Goal: Check status

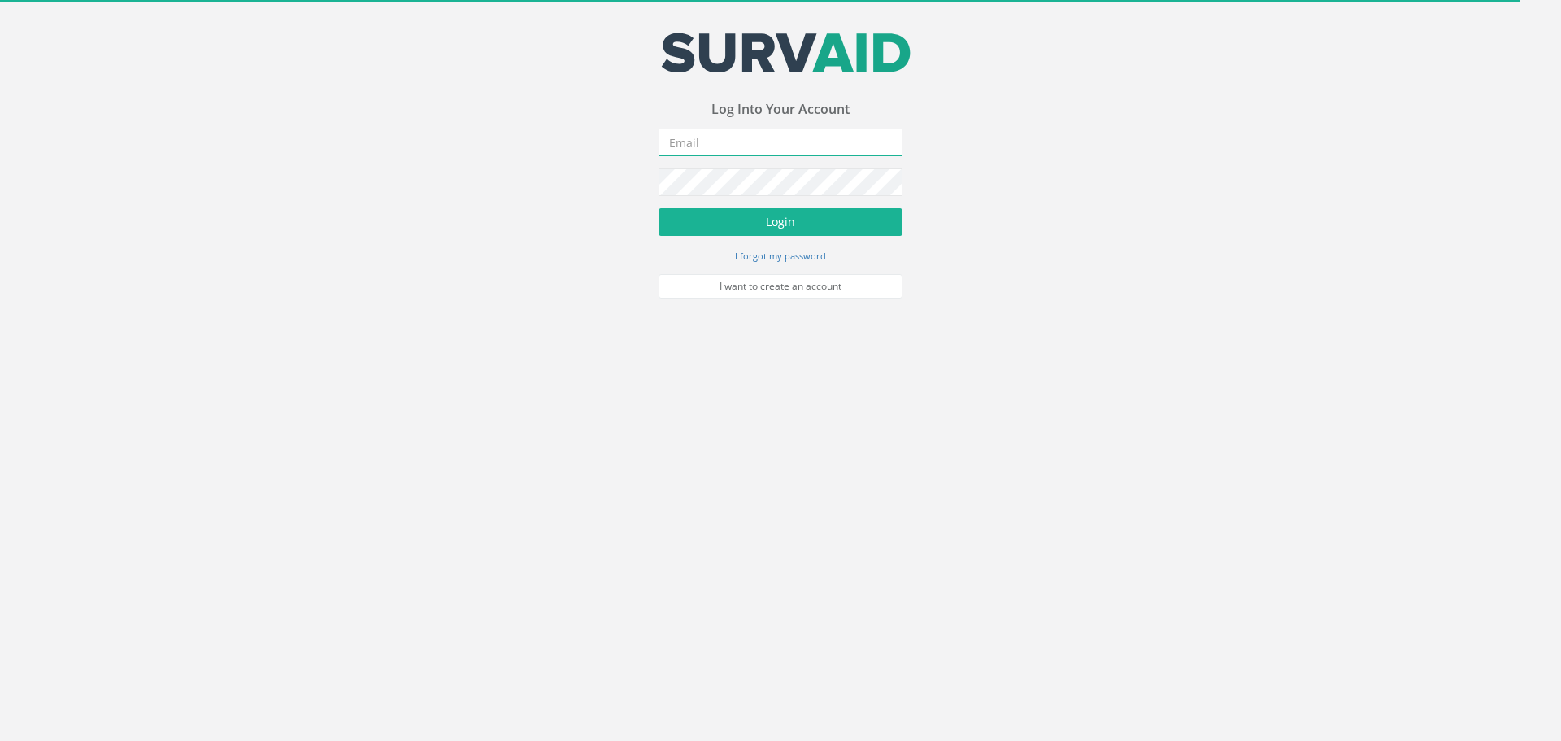
click at [770, 141] on input "email" at bounding box center [781, 142] width 244 height 28
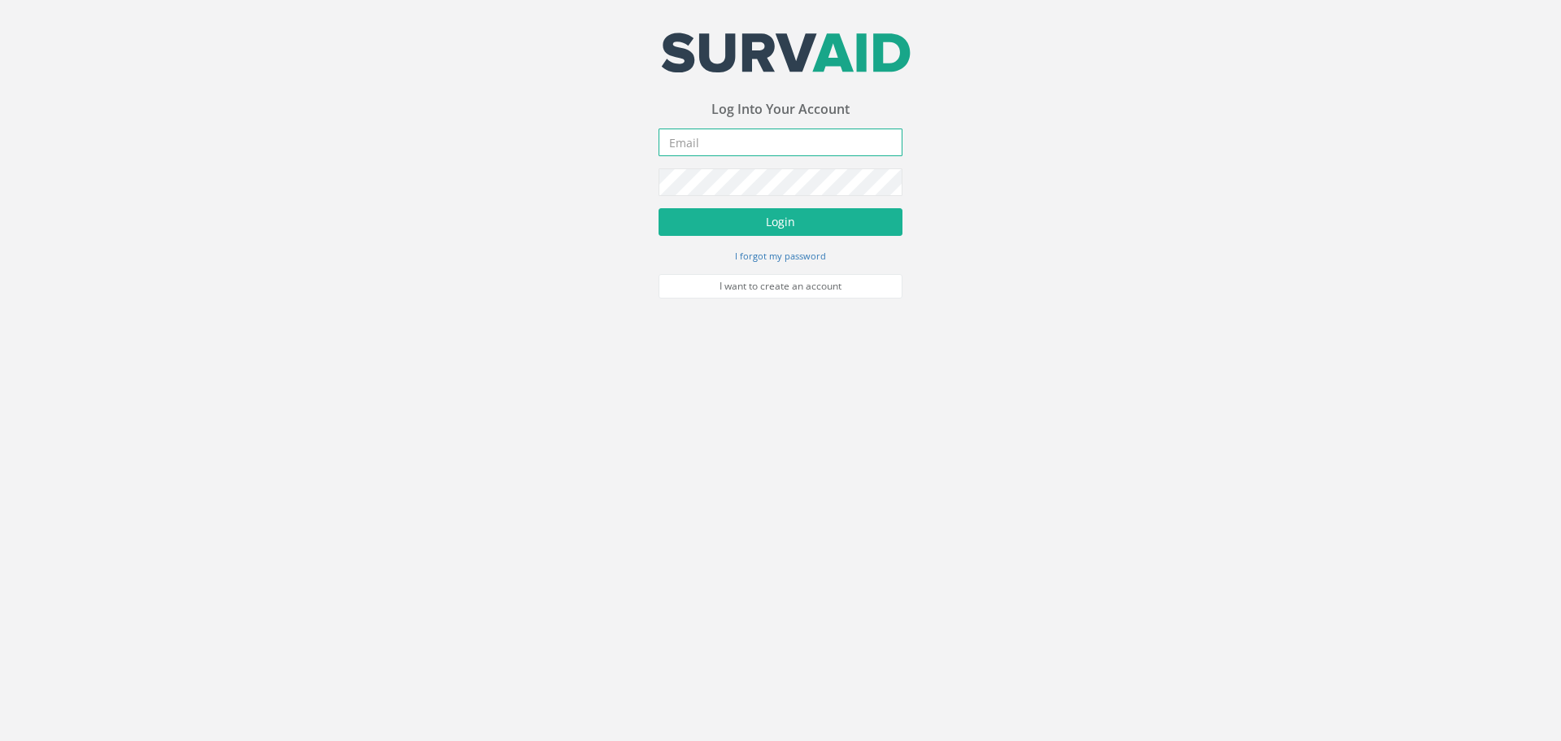
type input "[EMAIL_ADDRESS][DOMAIN_NAME]"
click at [745, 228] on button "Login" at bounding box center [781, 222] width 244 height 28
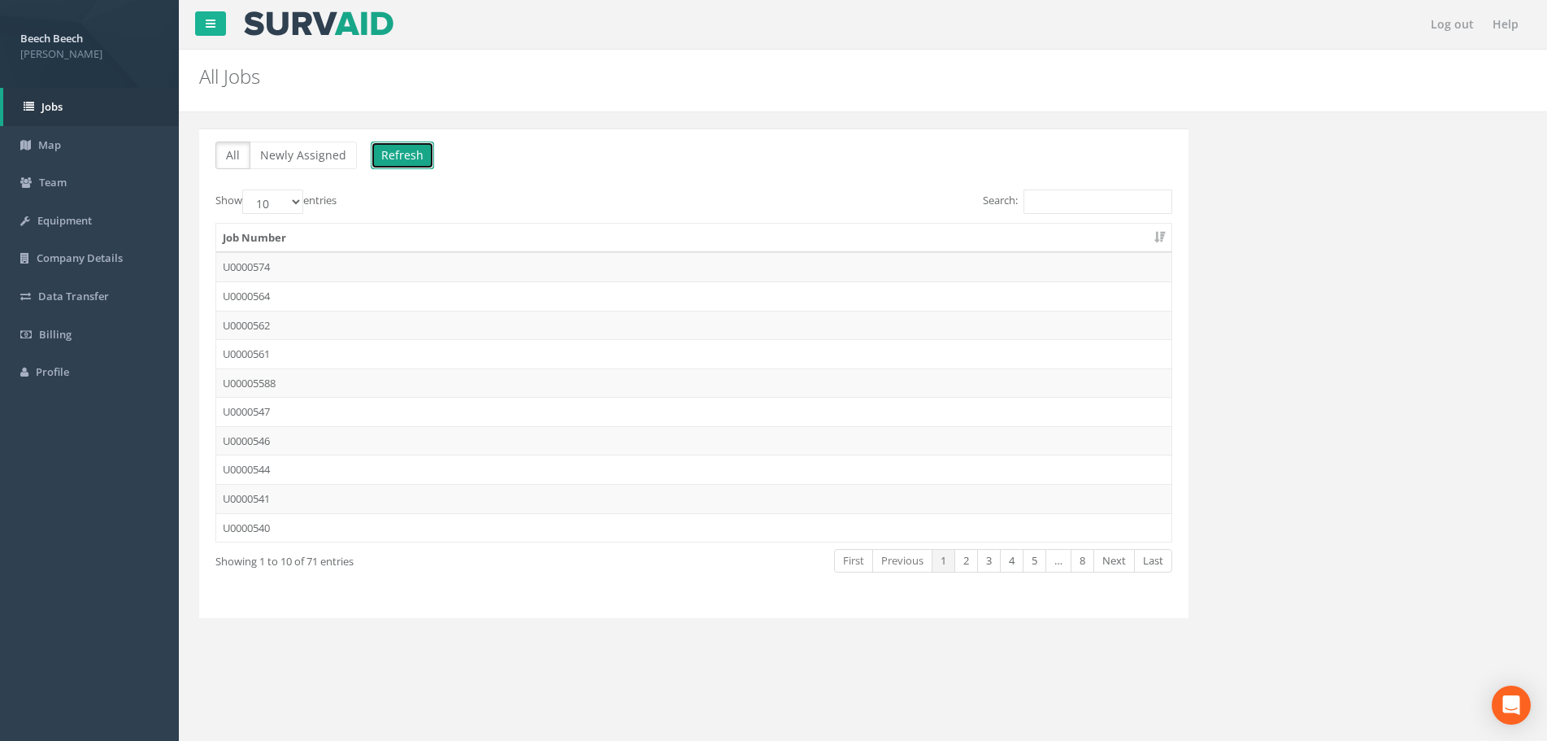
click at [392, 166] on button "Refresh" at bounding box center [402, 155] width 63 height 28
click at [394, 163] on button "Refresh" at bounding box center [402, 155] width 63 height 28
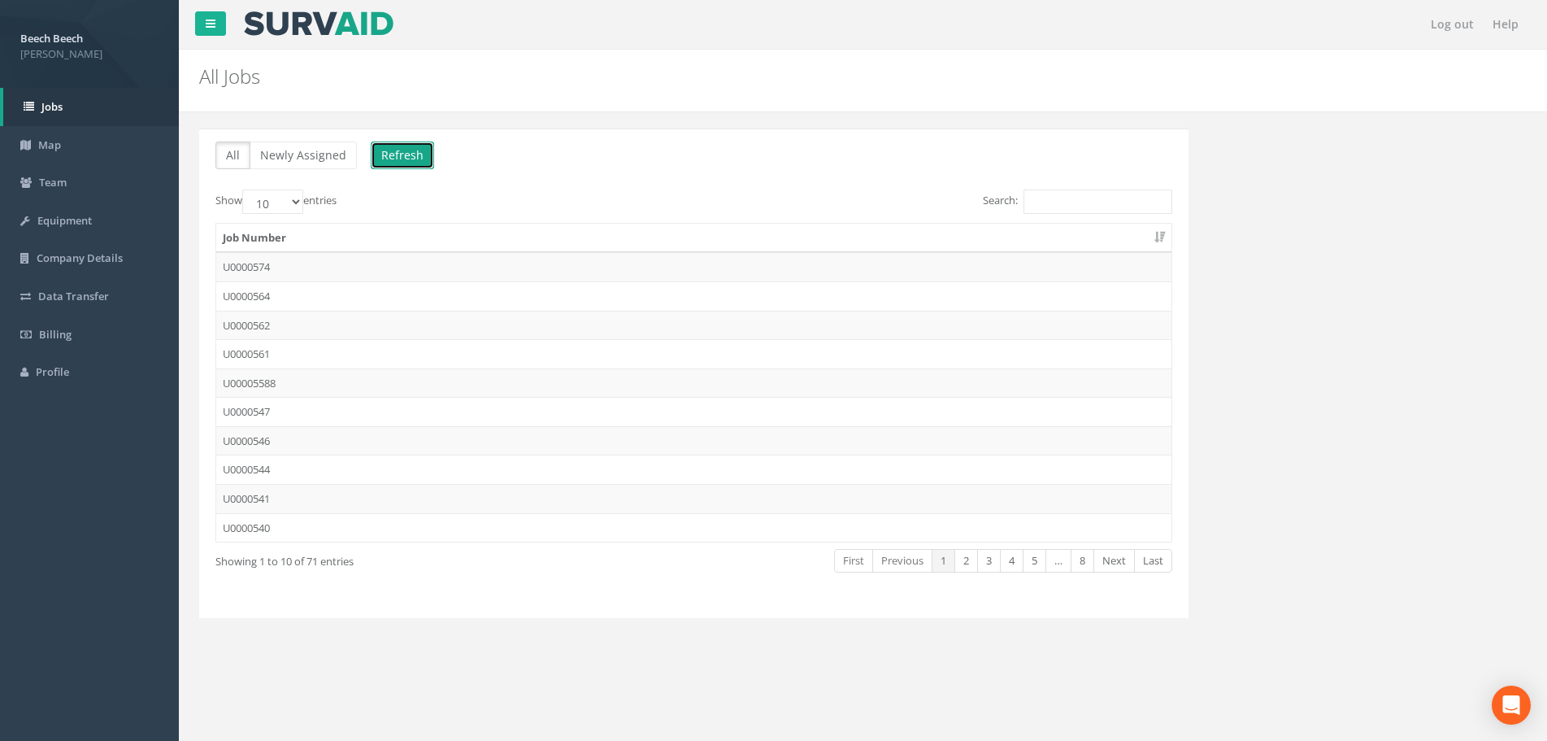
click at [394, 163] on button "Refresh" at bounding box center [402, 155] width 63 height 28
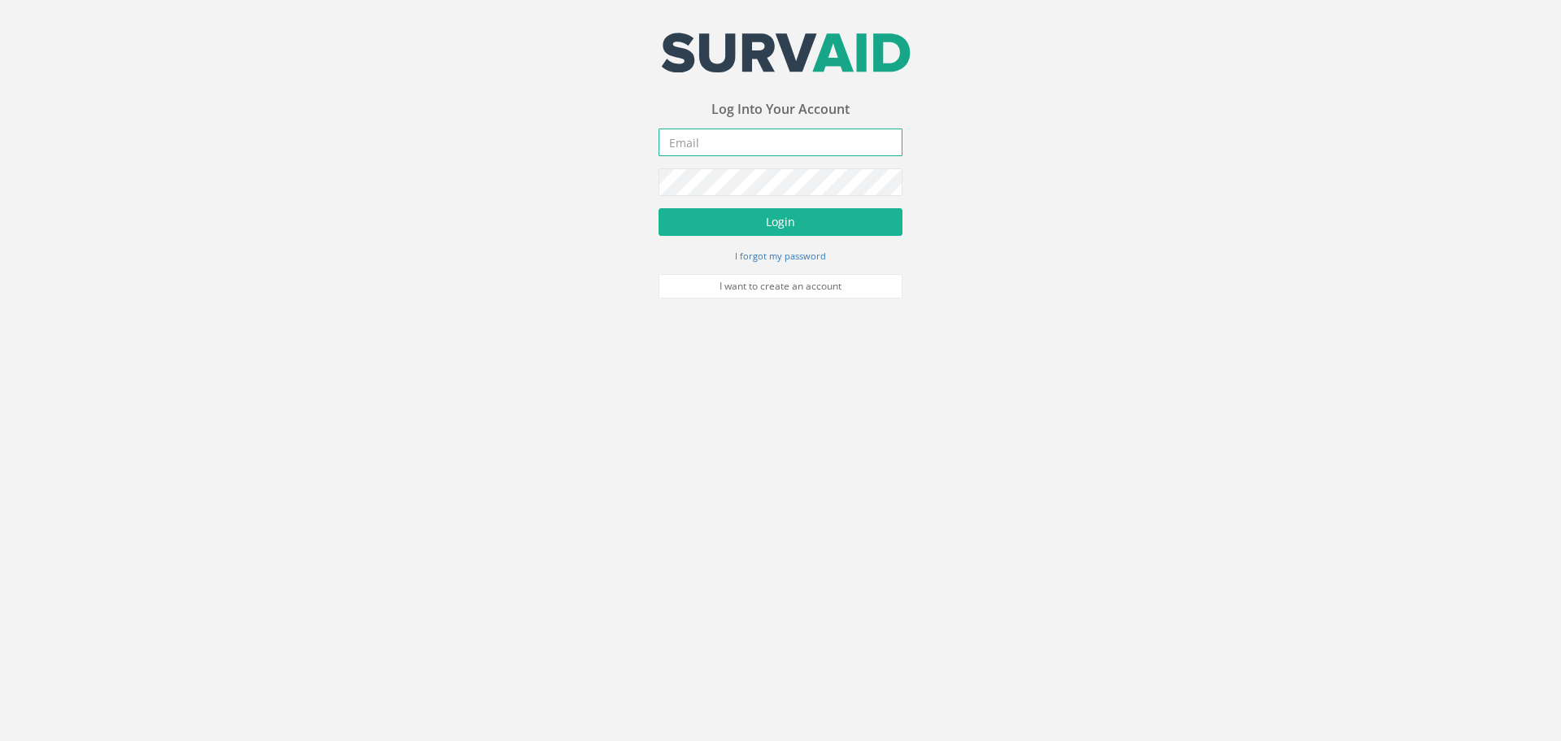
click at [797, 142] on input "email" at bounding box center [781, 142] width 244 height 28
type input "[EMAIL_ADDRESS][DOMAIN_NAME]"
click at [815, 227] on button "Login" at bounding box center [781, 222] width 244 height 28
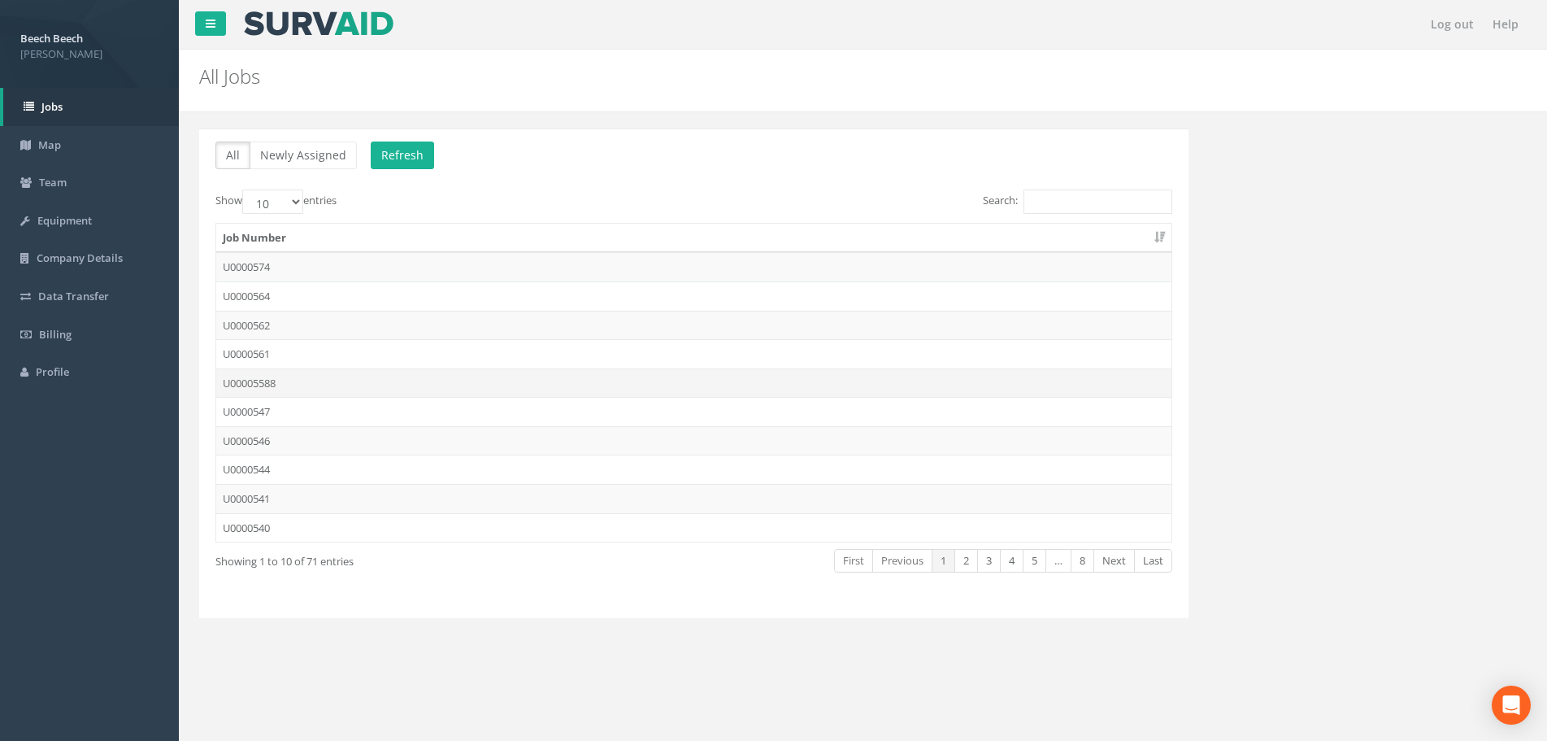
click at [269, 385] on td "U00005588" at bounding box center [693, 382] width 955 height 29
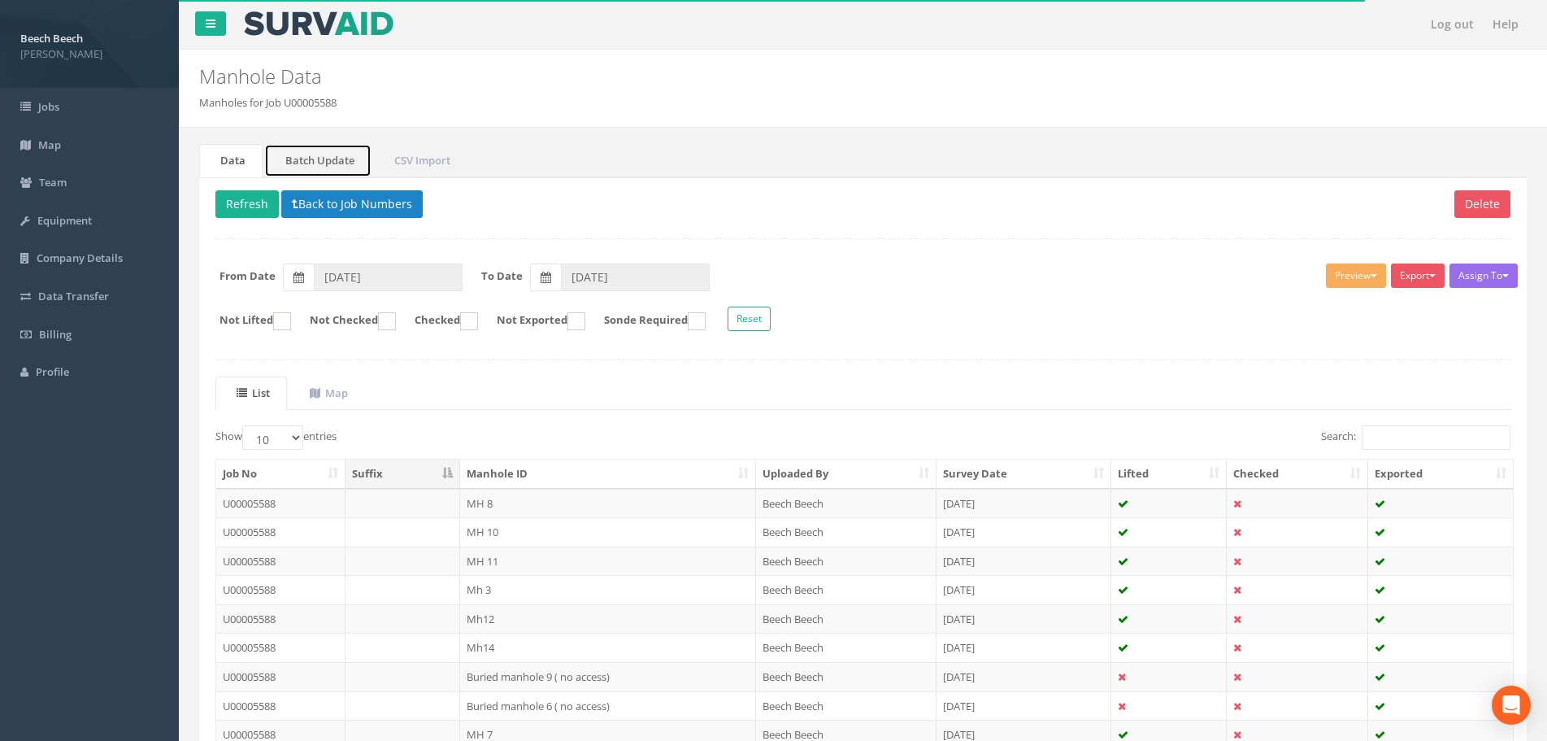
click at [320, 155] on link "Batch Update" at bounding box center [317, 160] width 107 height 33
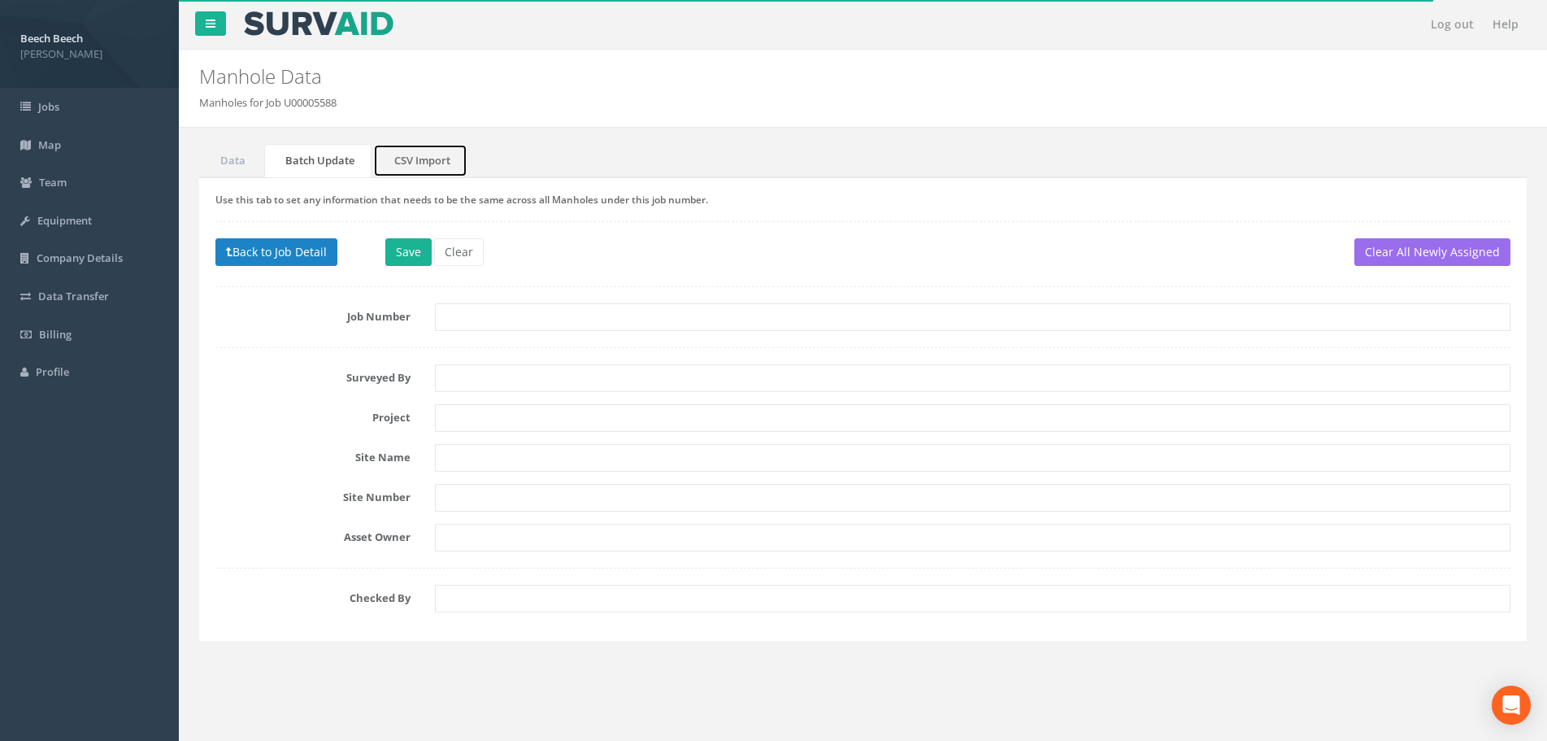
click at [410, 163] on link "CSV Import" at bounding box center [420, 160] width 94 height 33
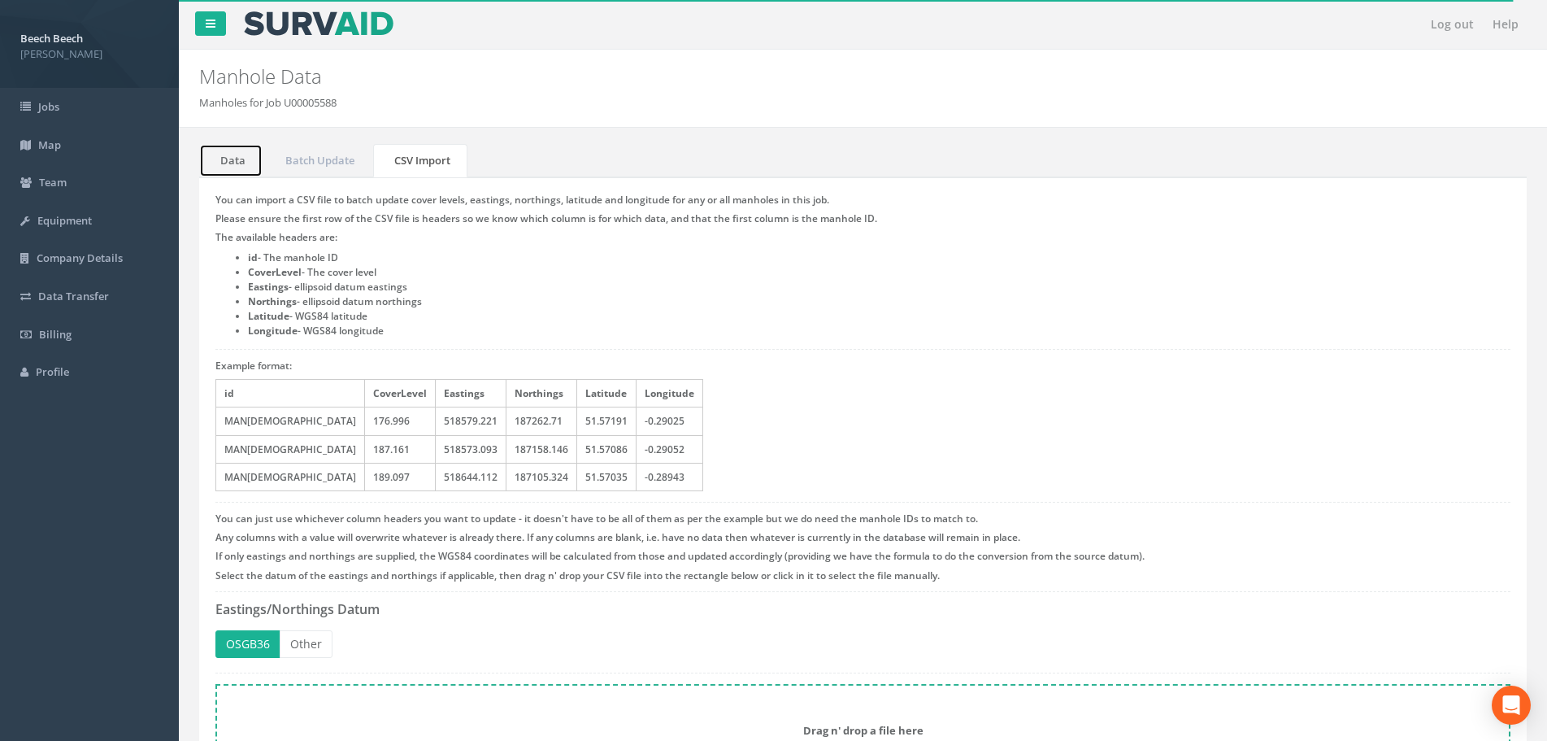
click at [247, 161] on link "Data" at bounding box center [230, 160] width 63 height 33
